Goal: Task Accomplishment & Management: Use online tool/utility

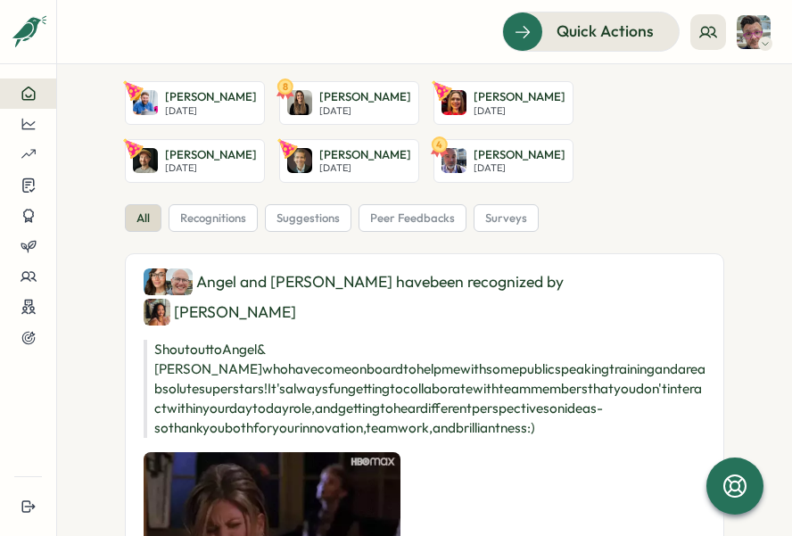
scroll to position [24, 0]
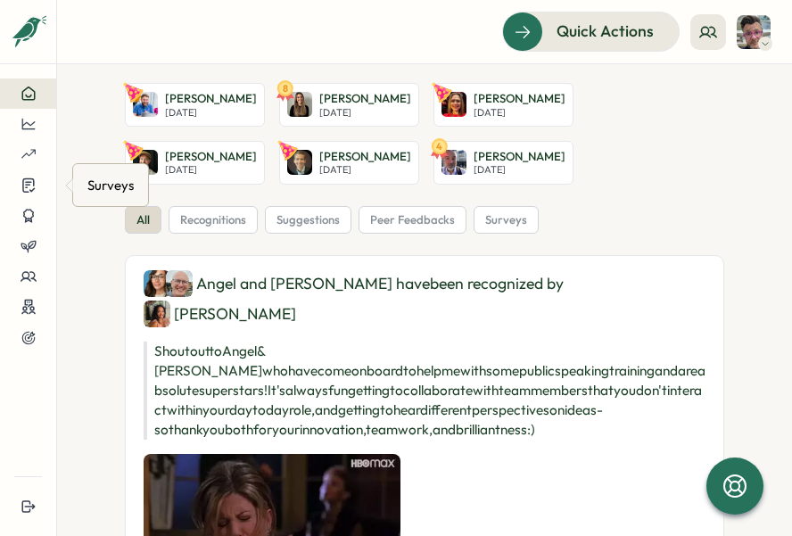
click at [109, 182] on div "Surveys" at bounding box center [111, 185] width 54 height 28
click at [114, 187] on div "Surveys" at bounding box center [111, 185] width 54 height 28
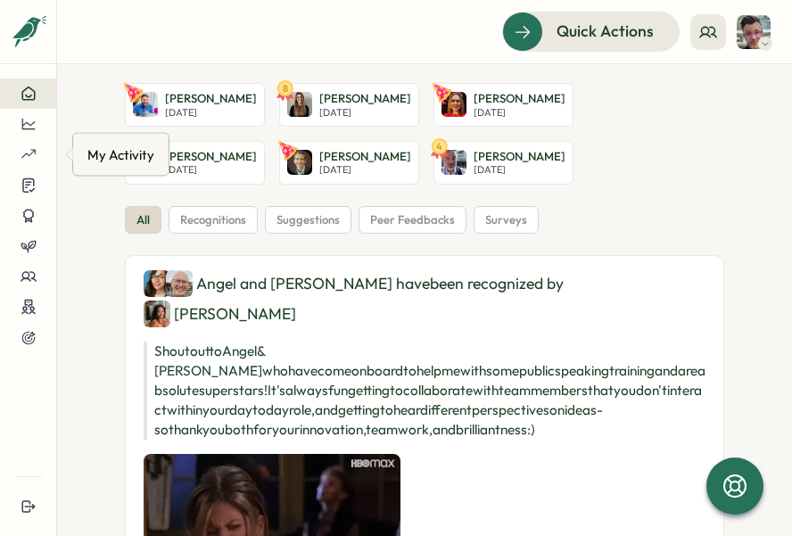
click at [89, 161] on div "My Activity" at bounding box center [121, 155] width 74 height 28
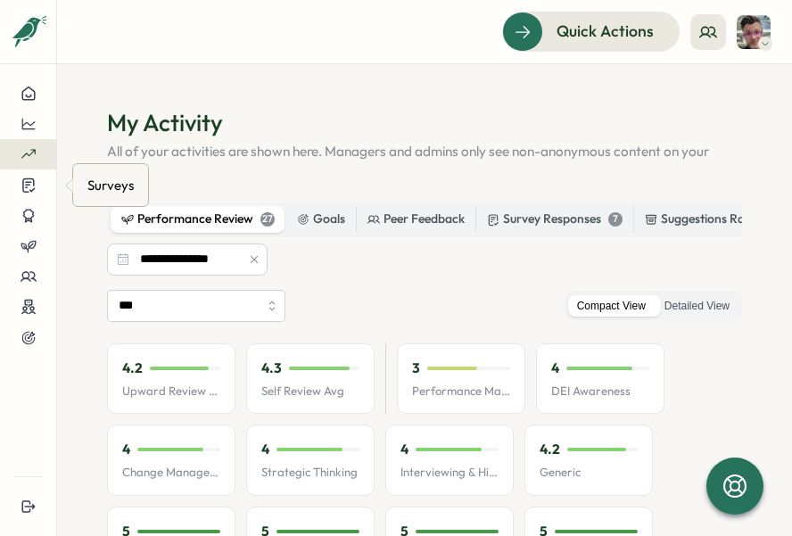
click at [101, 184] on div "Surveys" at bounding box center [111, 185] width 54 height 28
click at [26, 186] on icon at bounding box center [29, 185] width 16 height 17
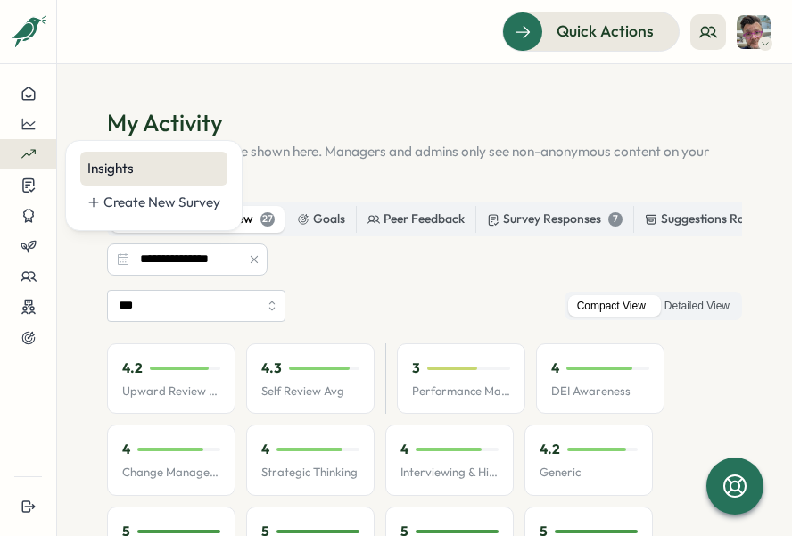
click at [104, 166] on div "Insights" at bounding box center [153, 169] width 133 height 20
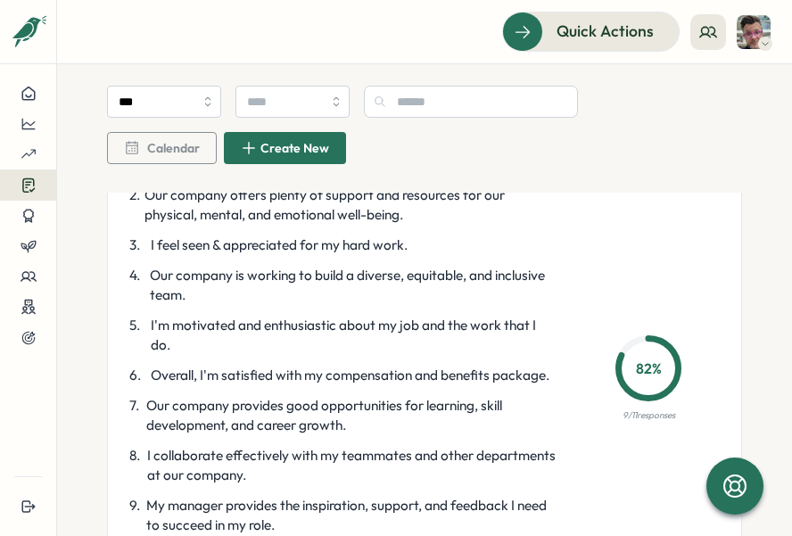
scroll to position [447, 0]
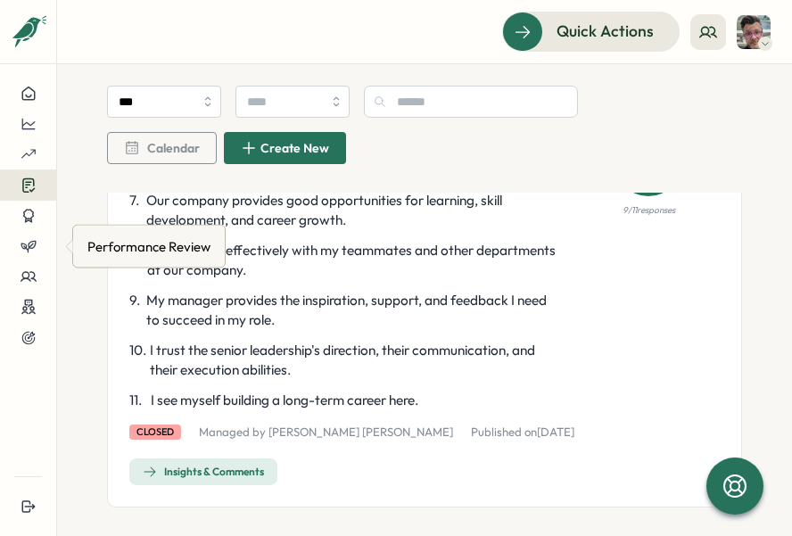
click at [97, 245] on div "Performance Review" at bounding box center [149, 247] width 130 height 28
click at [153, 242] on div "Performance Review" at bounding box center [149, 247] width 130 height 28
click at [37, 244] on div at bounding box center [28, 246] width 28 height 16
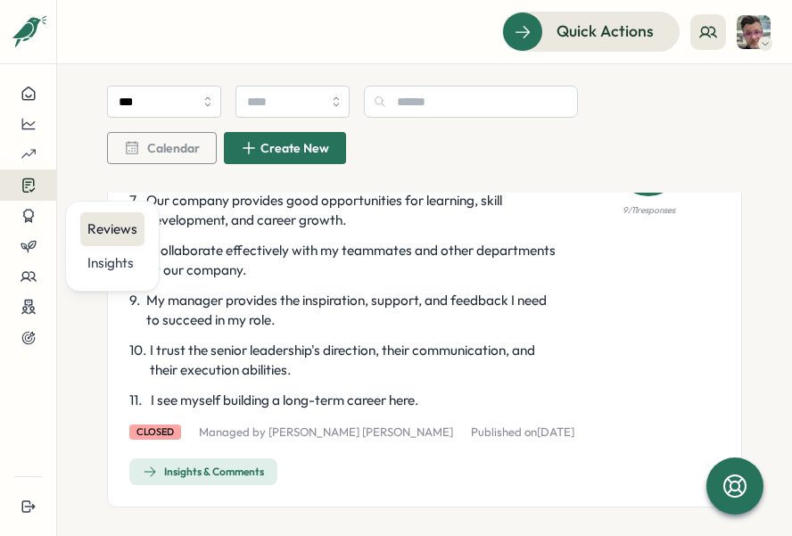
click at [95, 237] on div "Reviews" at bounding box center [112, 230] width 50 height 20
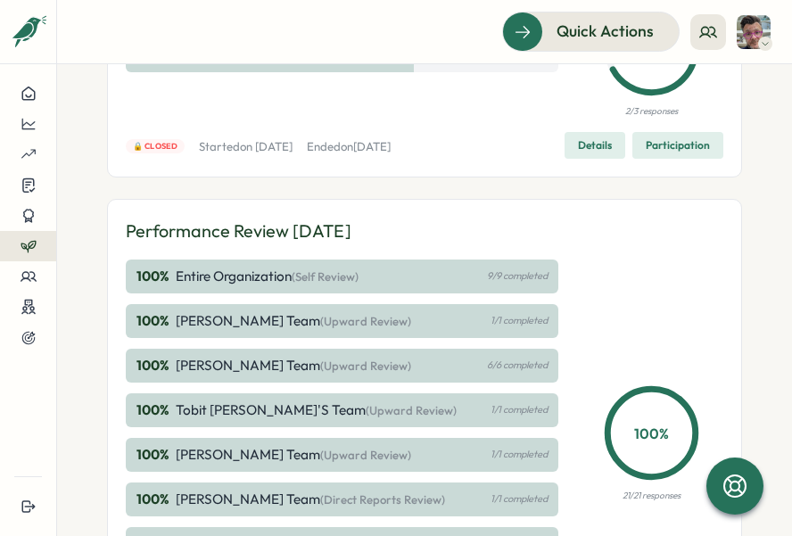
scroll to position [275, 0]
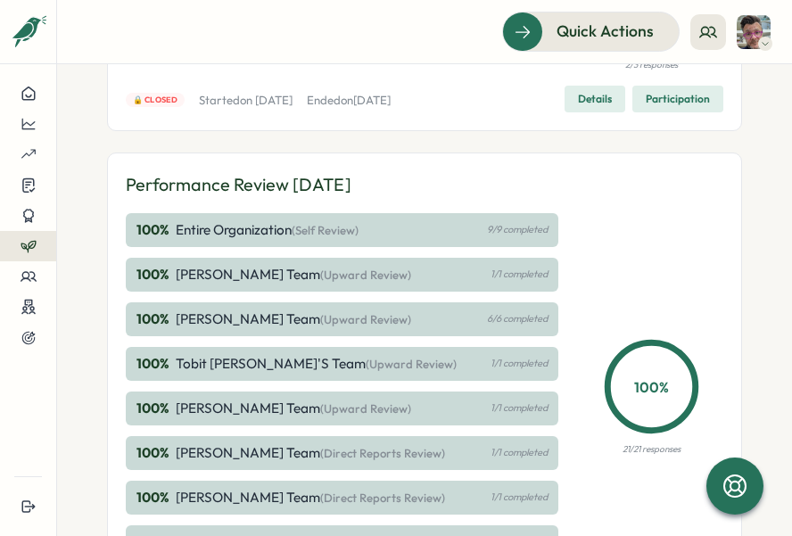
click at [176, 236] on p "Entire Organization (Self Review)" at bounding box center [267, 230] width 183 height 20
click at [578, 95] on span "Details" at bounding box center [595, 99] width 34 height 25
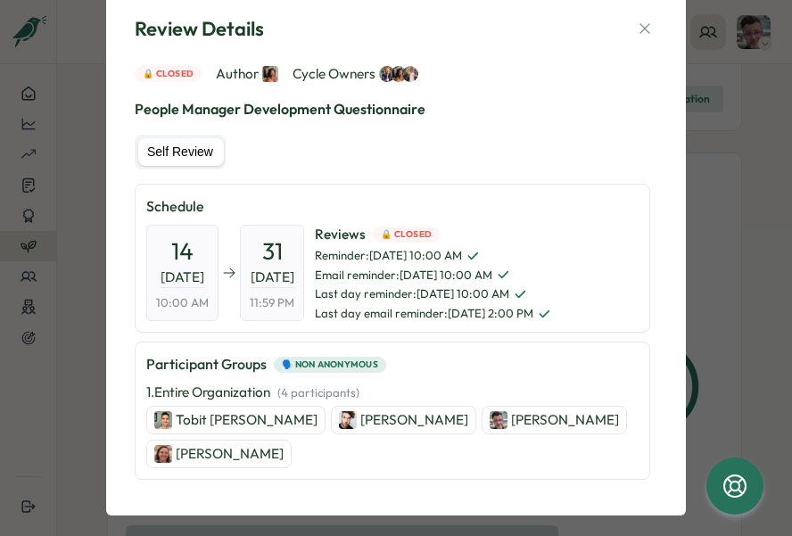
scroll to position [64, 0]
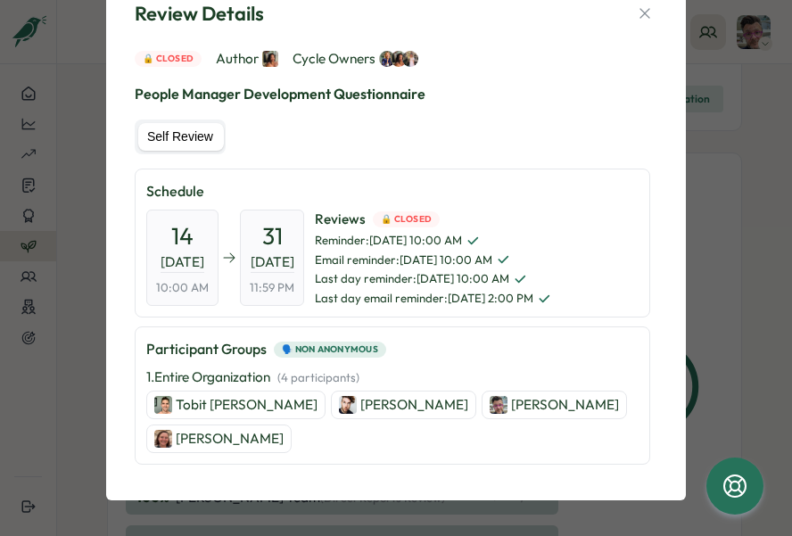
click at [511, 401] on p "[PERSON_NAME]" at bounding box center [565, 405] width 108 height 20
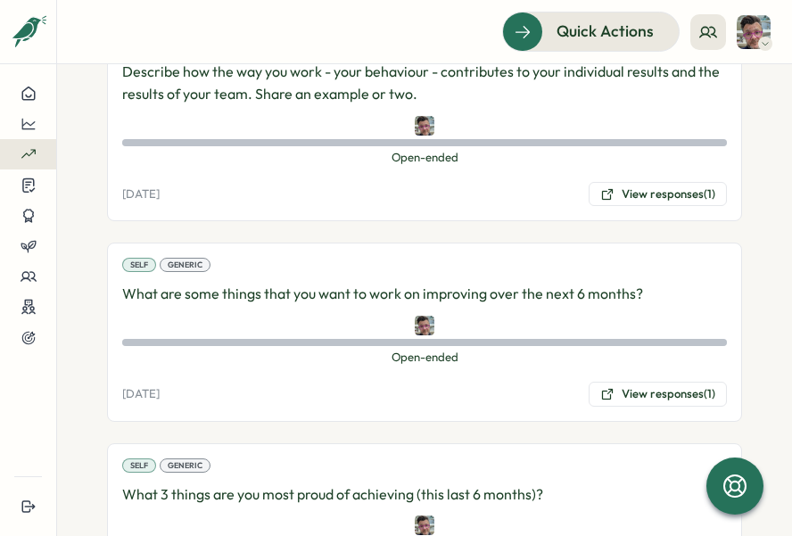
scroll to position [6007, 0]
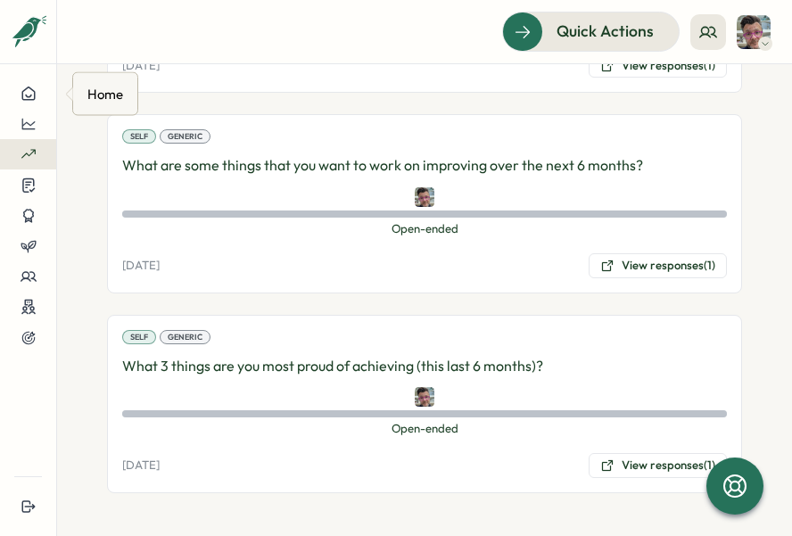
click at [120, 101] on div "Home" at bounding box center [105, 94] width 43 height 28
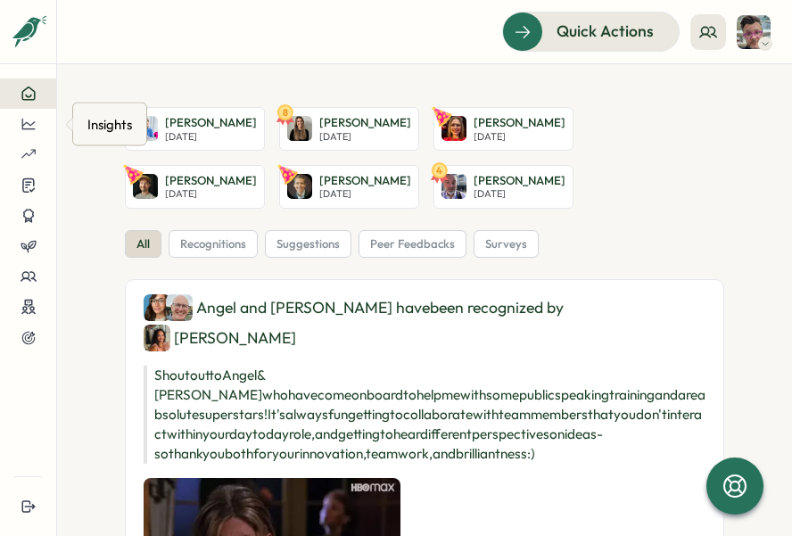
click at [110, 126] on div "Insights" at bounding box center [110, 125] width 52 height 28
click at [16, 130] on div at bounding box center [28, 124] width 28 height 16
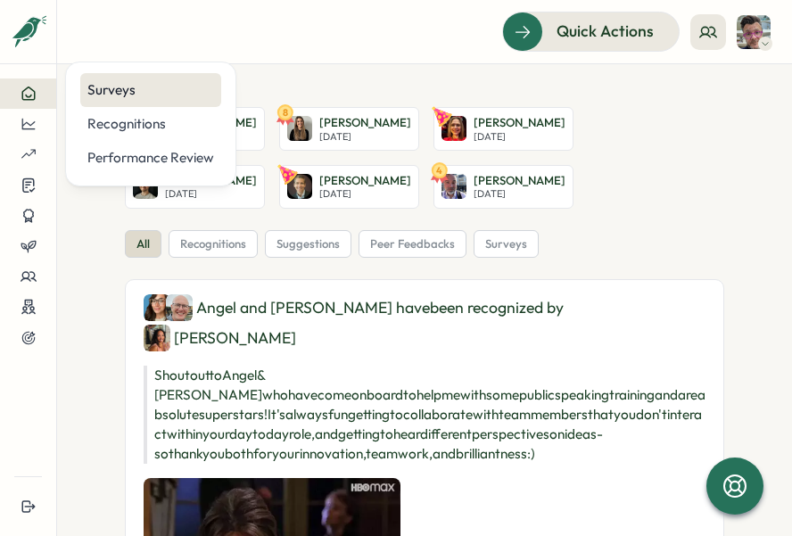
click at [108, 94] on div "Surveys" at bounding box center [150, 90] width 127 height 20
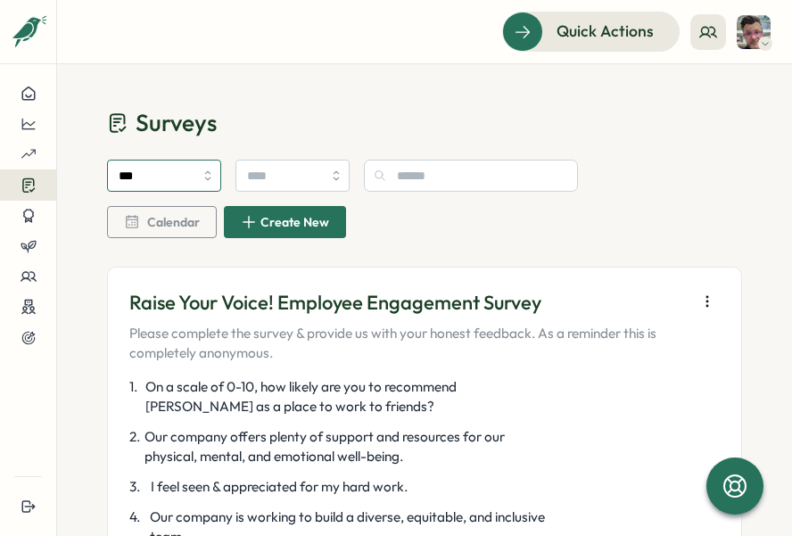
click at [181, 169] on input "***" at bounding box center [164, 176] width 114 height 32
click at [189, 172] on input "***" at bounding box center [164, 176] width 114 height 32
click at [297, 183] on input "search" at bounding box center [293, 176] width 114 height 32
click at [411, 177] on input "text" at bounding box center [471, 176] width 214 height 32
click at [178, 222] on span "Calendar" at bounding box center [173, 222] width 53 height 12
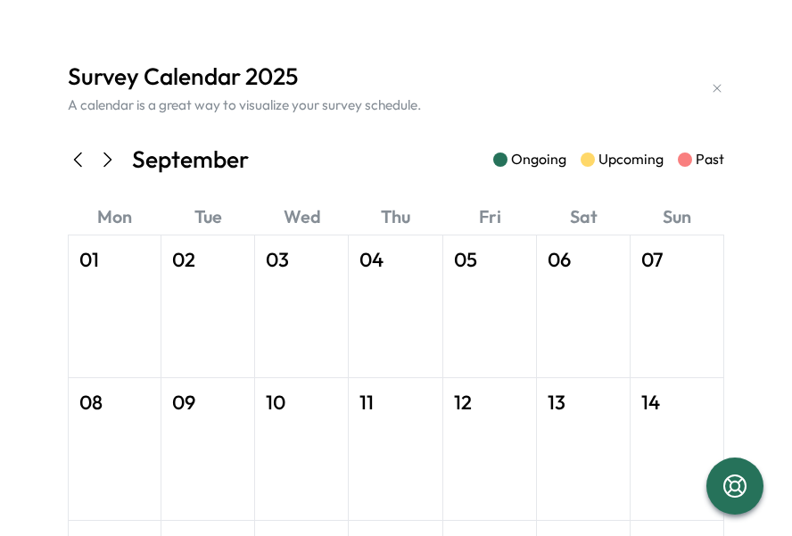
click at [79, 162] on icon at bounding box center [78, 159] width 21 height 21
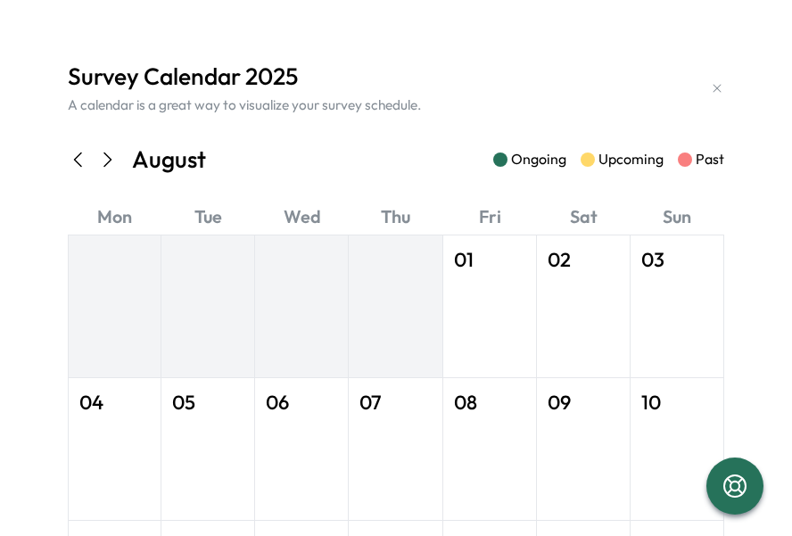
click at [79, 162] on icon at bounding box center [78, 159] width 21 height 21
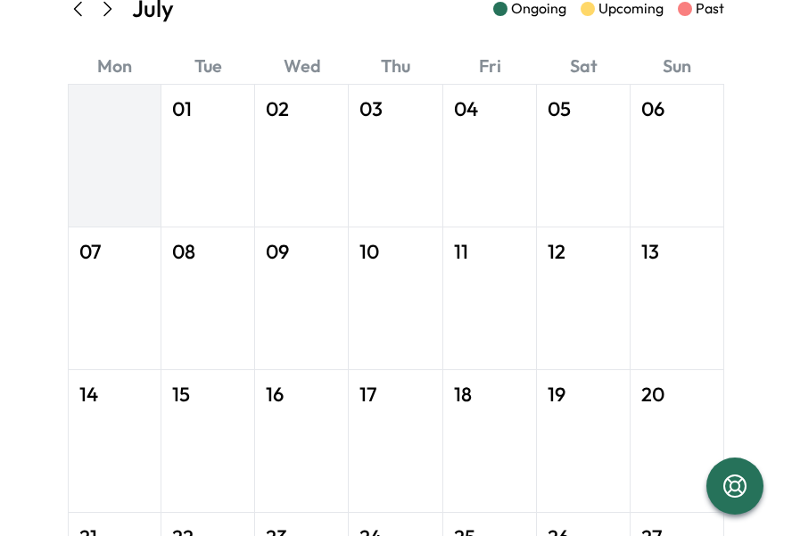
scroll to position [160, 0]
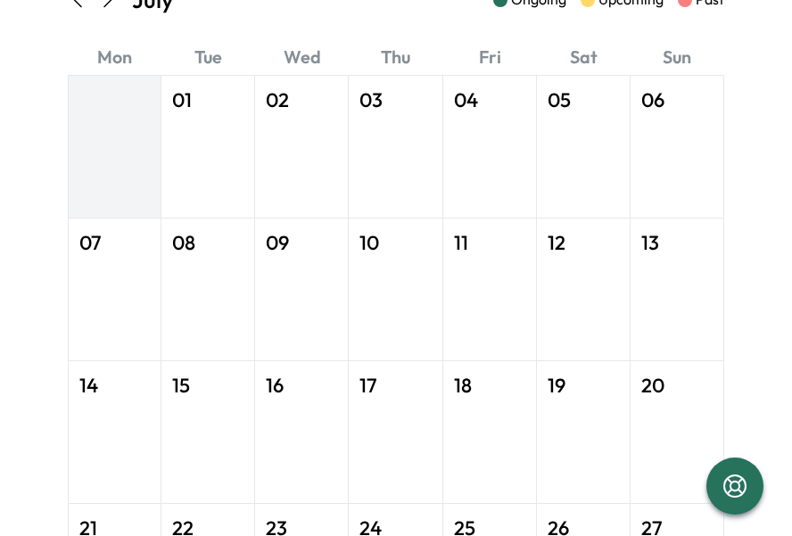
click at [76, 5] on icon at bounding box center [78, -1] width 21 height 21
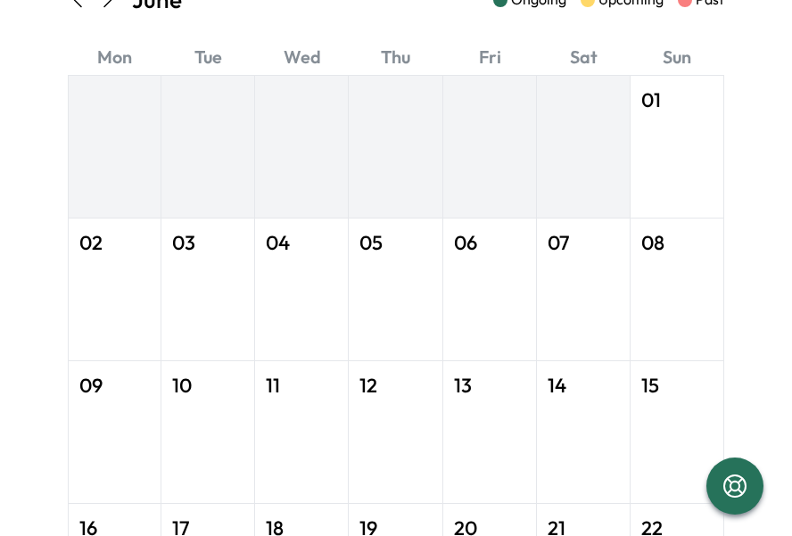
click at [112, 1] on icon at bounding box center [106, -1] width 21 height 21
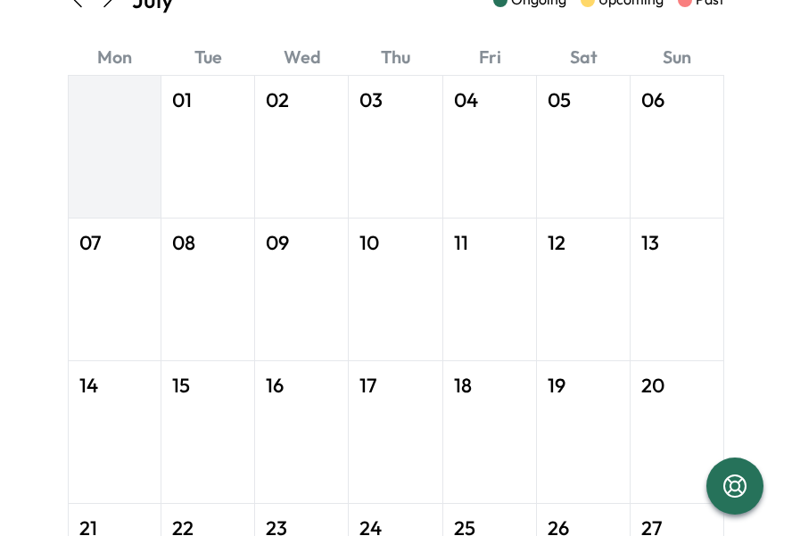
click at [112, 1] on icon at bounding box center [106, -1] width 21 height 21
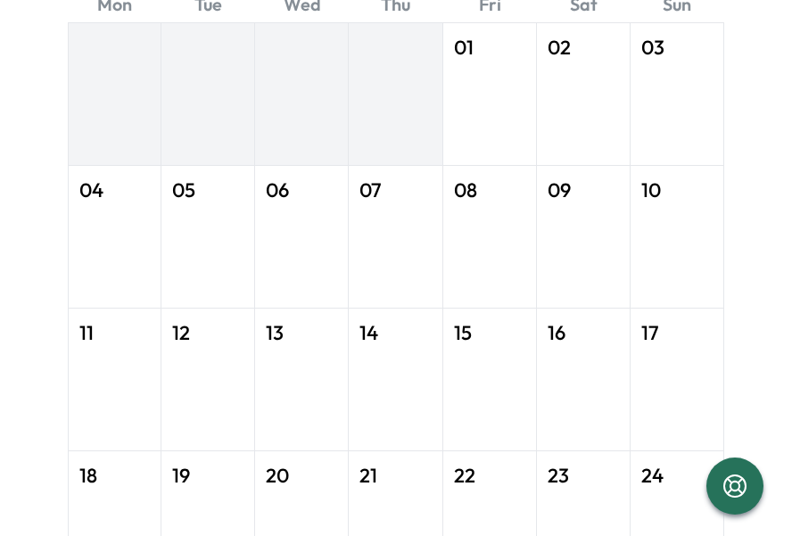
scroll to position [0, 0]
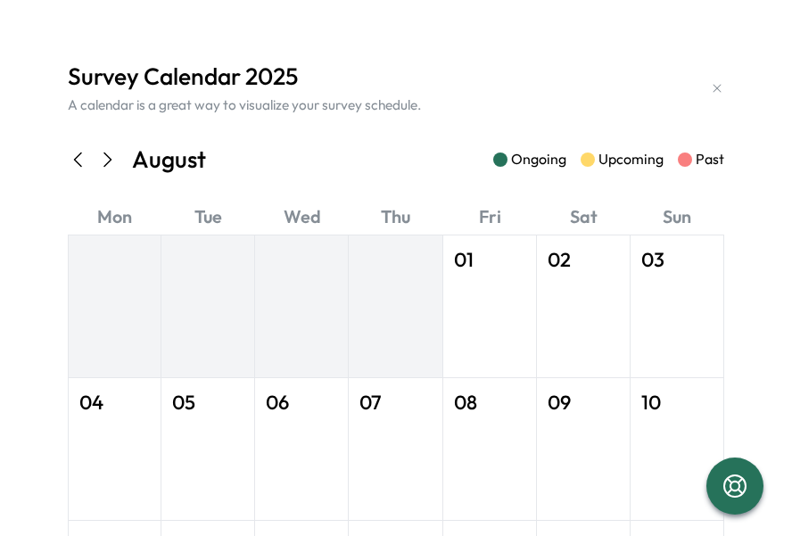
click at [106, 164] on icon at bounding box center [107, 159] width 7 height 13
